Goal: Task Accomplishment & Management: Manage account settings

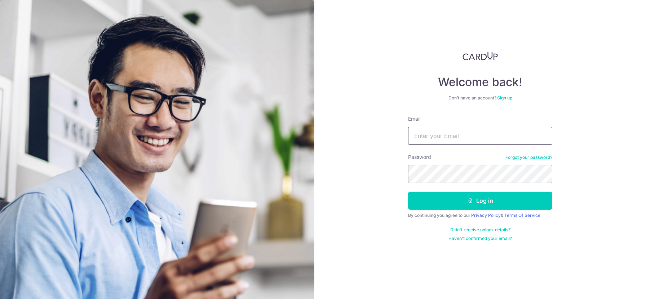
click at [471, 142] on input "Email" at bounding box center [480, 136] width 144 height 18
type input "[EMAIL_ADDRESS][DOMAIN_NAME]"
click at [408, 192] on button "Log in" at bounding box center [480, 201] width 144 height 18
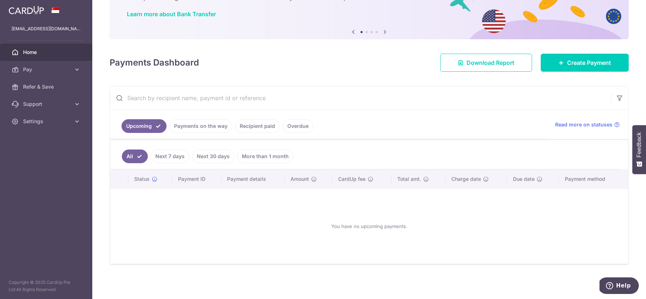
click at [209, 128] on link "Payments on the way" at bounding box center [200, 126] width 63 height 14
